Goal: Information Seeking & Learning: Understand process/instructions

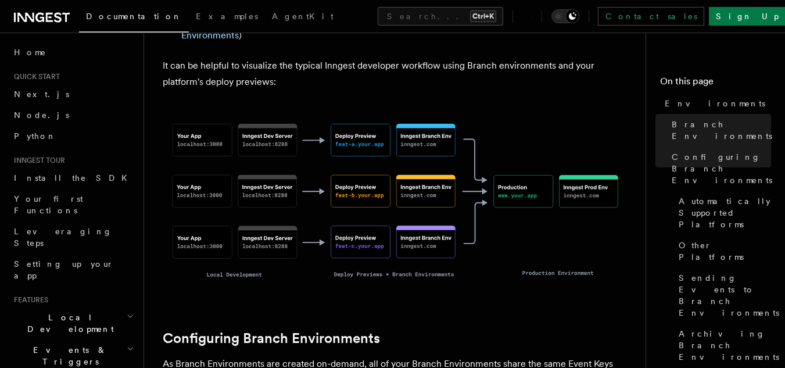
scroll to position [861, 0]
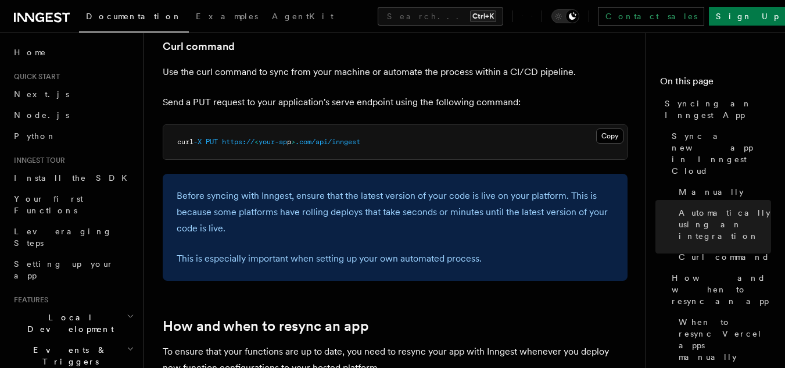
scroll to position [1771, 0]
drag, startPoint x: 373, startPoint y: 119, endPoint x: 323, endPoint y: 126, distance: 50.4
click at [323, 126] on pre "curl -X PUT https:// < your-ap p > .com/api/inngest" at bounding box center [394, 142] width 463 height 35
copy span "api/inngest"
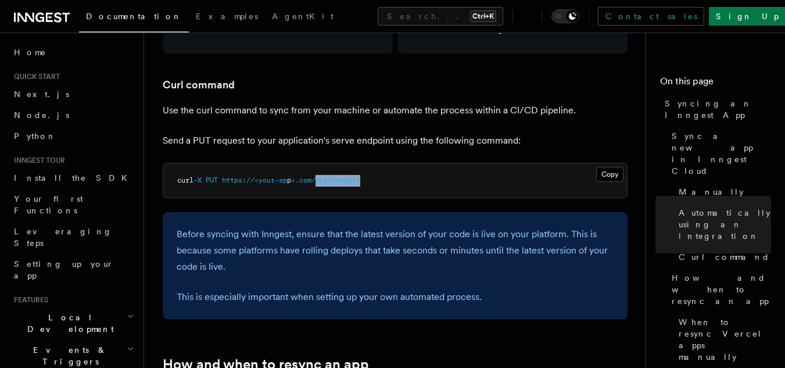
scroll to position [1713, 0]
